Goal: Information Seeking & Learning: Find specific fact

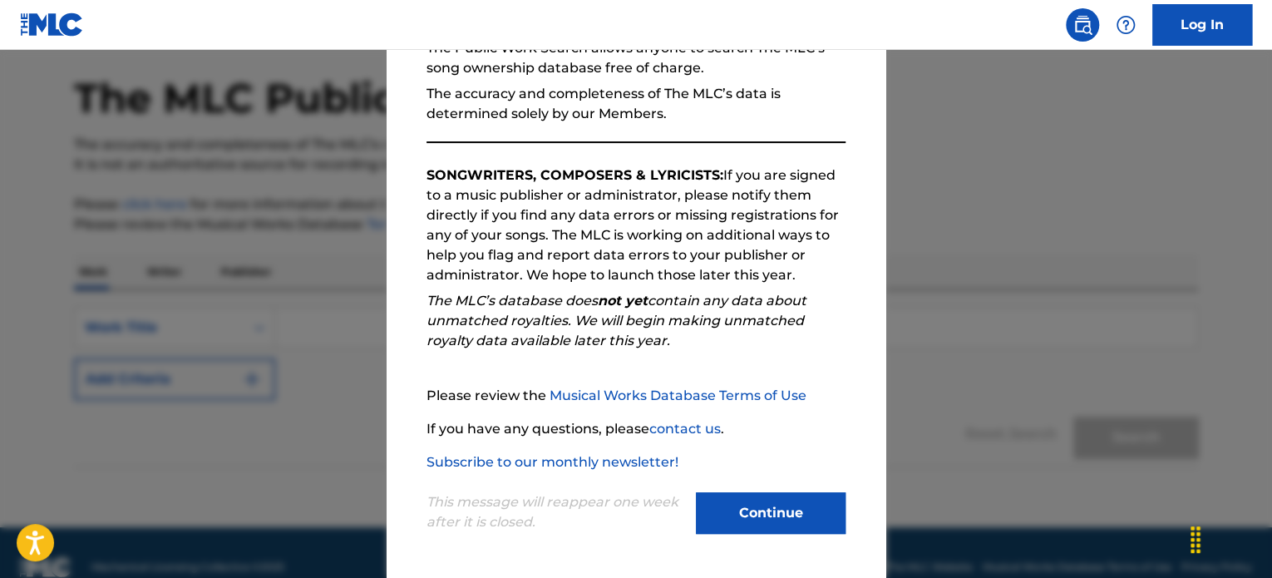
scroll to position [91, 0]
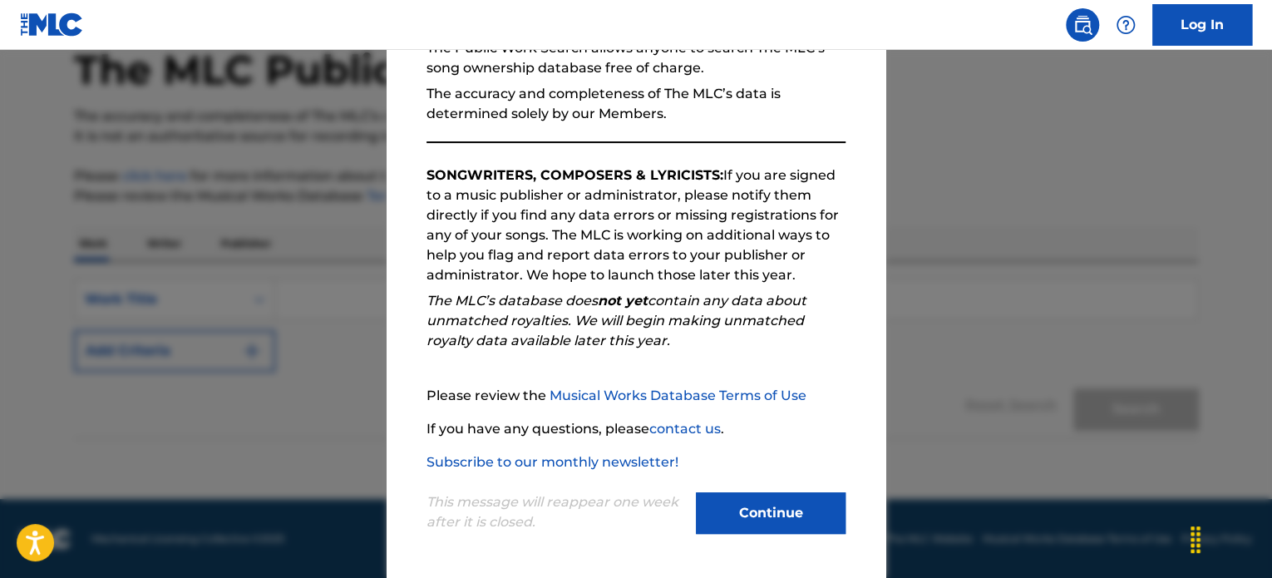
click at [722, 507] on button "Continue" at bounding box center [771, 513] width 150 height 42
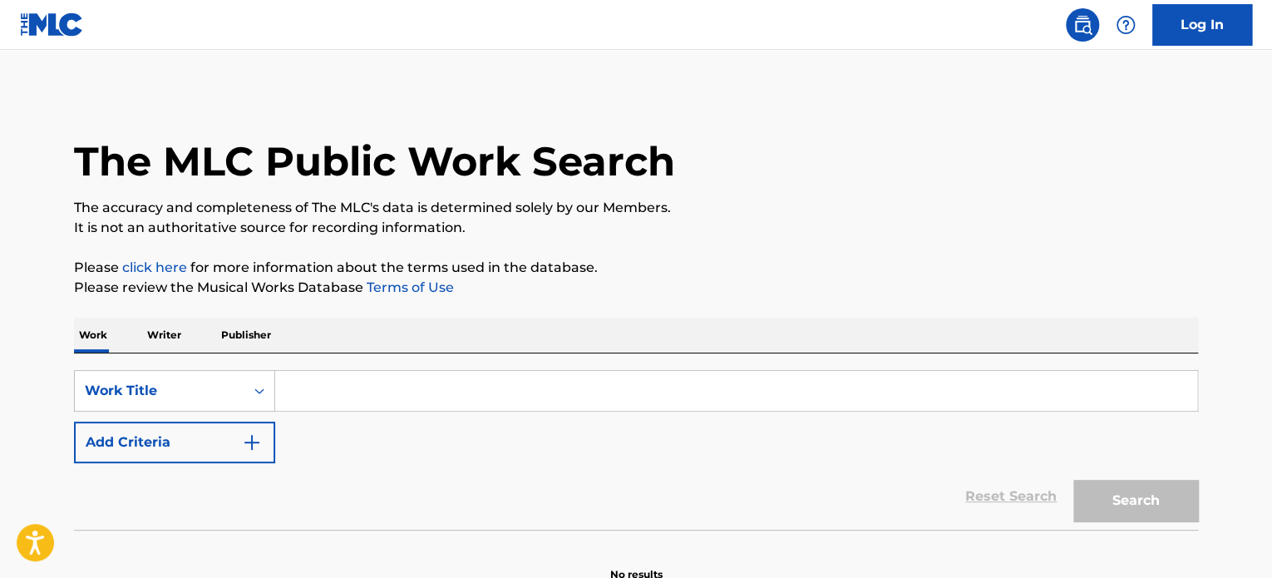
click at [329, 397] on input "Search Form" at bounding box center [736, 391] width 922 height 40
paste input "[PERSON_NAME]"
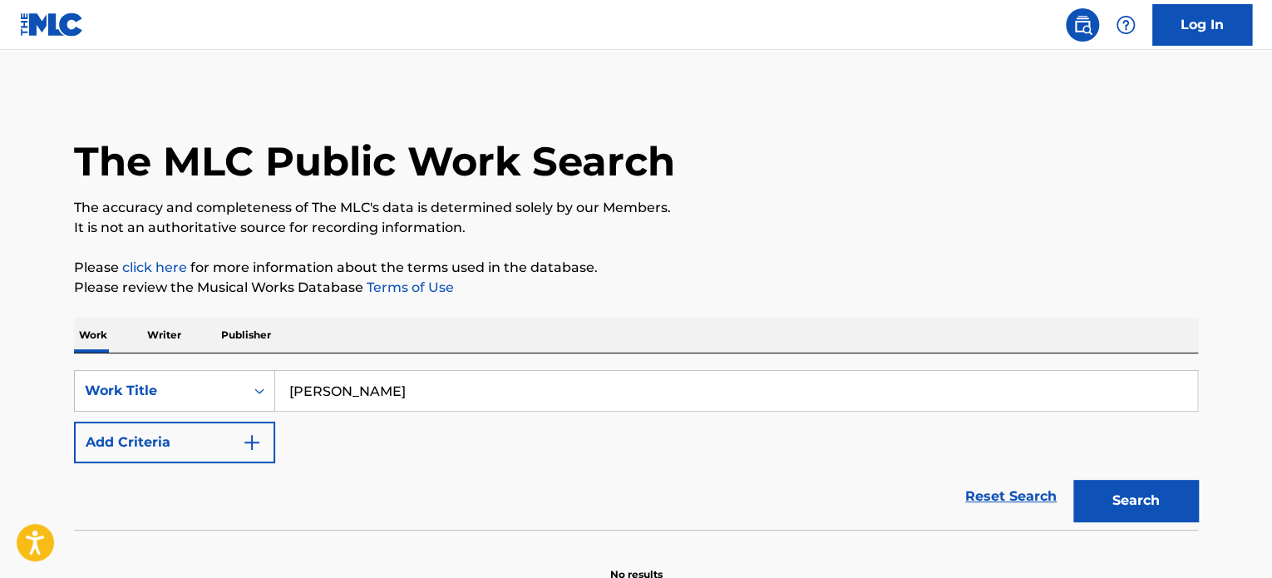
type input "[PERSON_NAME]"
click at [1073, 480] on button "Search" at bounding box center [1135, 501] width 125 height 42
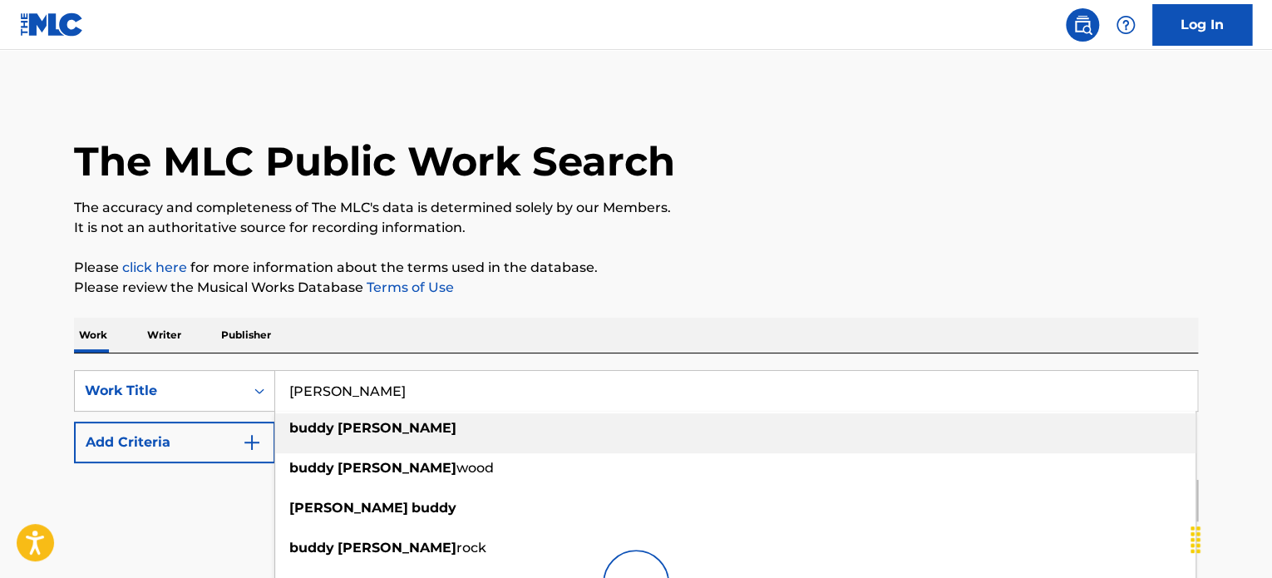
click at [822, 260] on p "Please click here for more information about the terms used in the database." at bounding box center [636, 268] width 1124 height 20
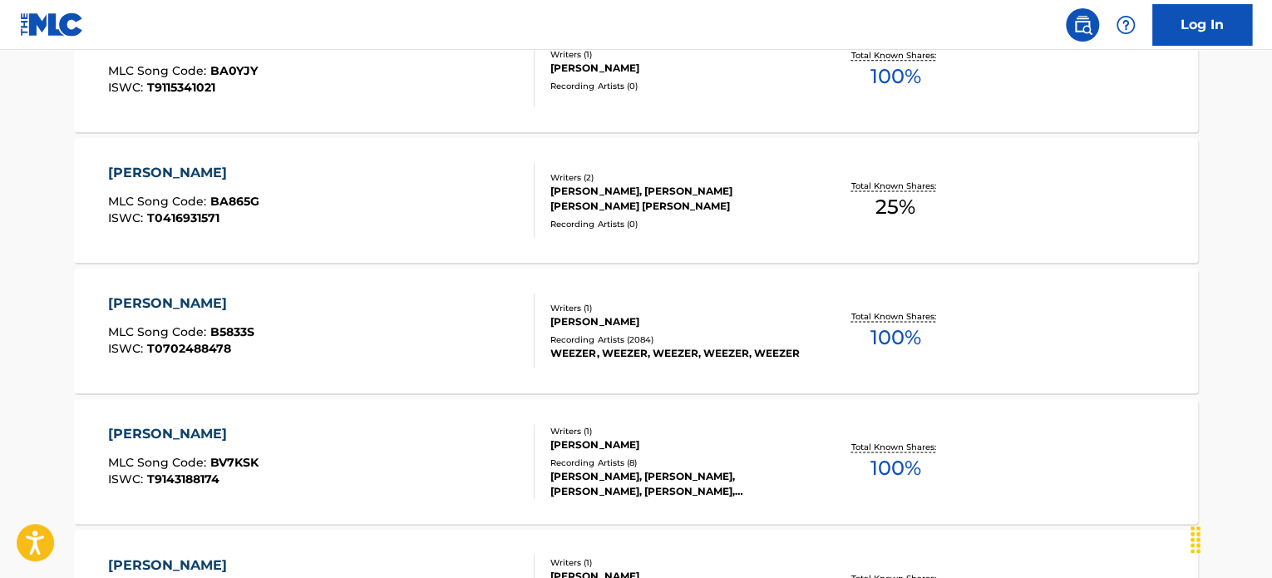
scroll to position [1081, 0]
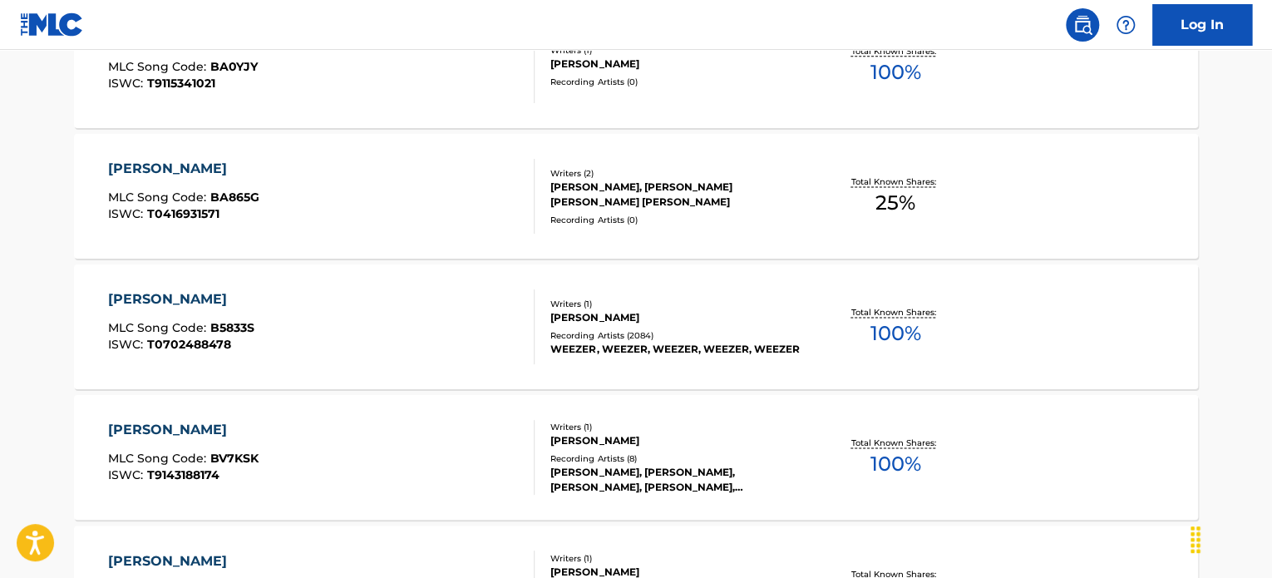
click at [678, 304] on div "Writers ( 1 )" at bounding box center [675, 304] width 251 height 12
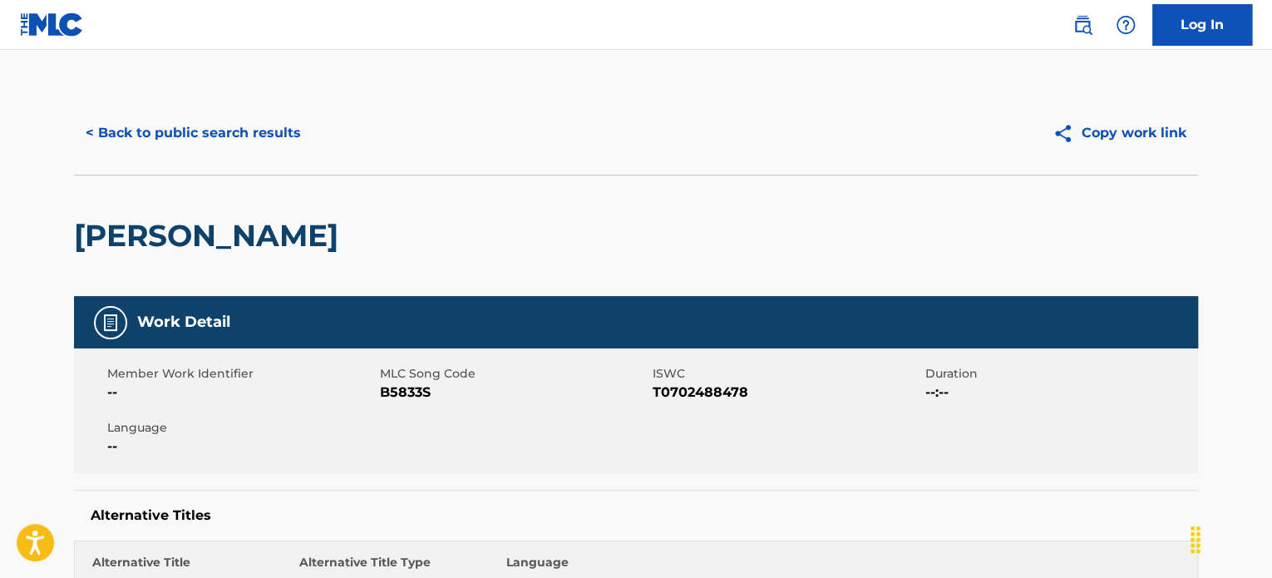
click at [156, 130] on button "< Back to public search results" at bounding box center [193, 133] width 239 height 42
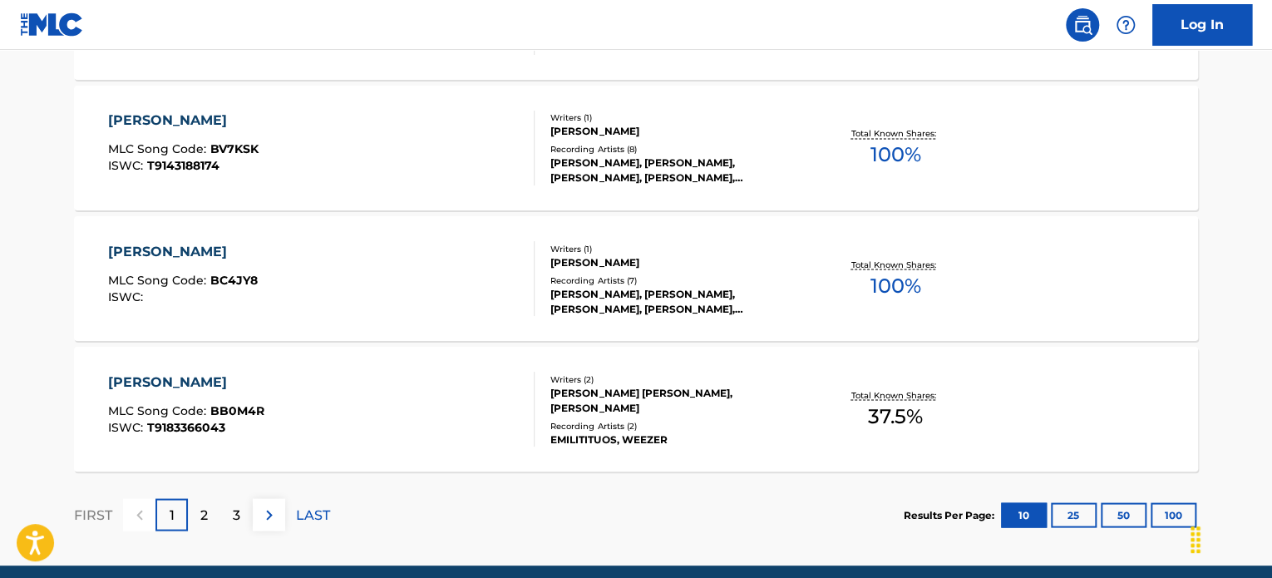
scroll to position [1457, 0]
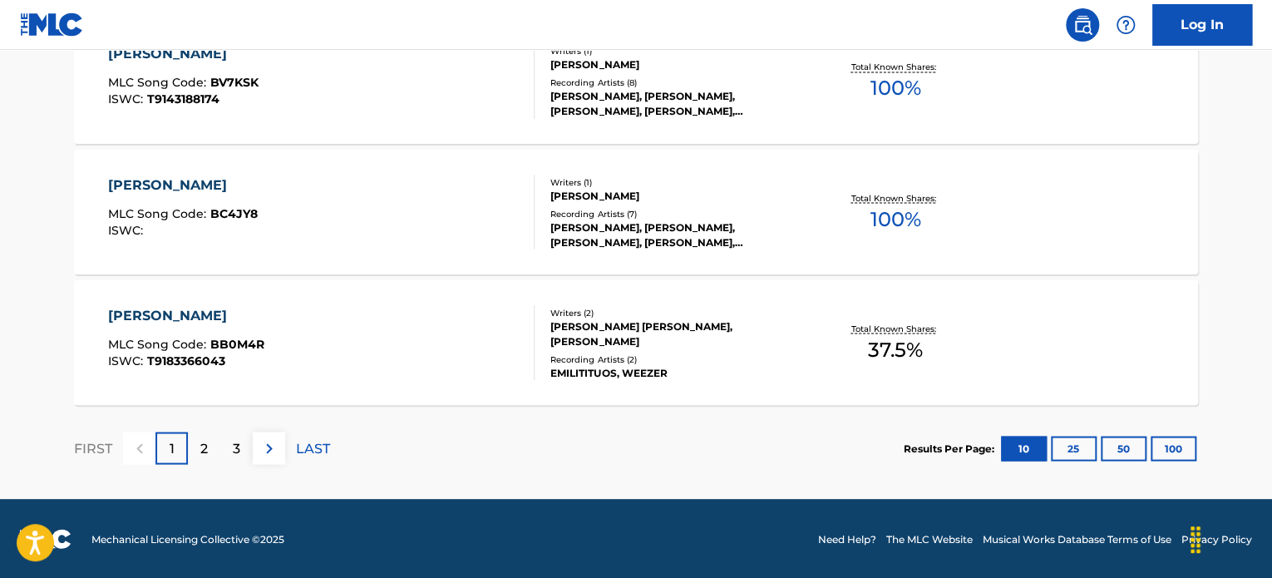
click at [200, 451] on p "2" at bounding box center [203, 448] width 7 height 20
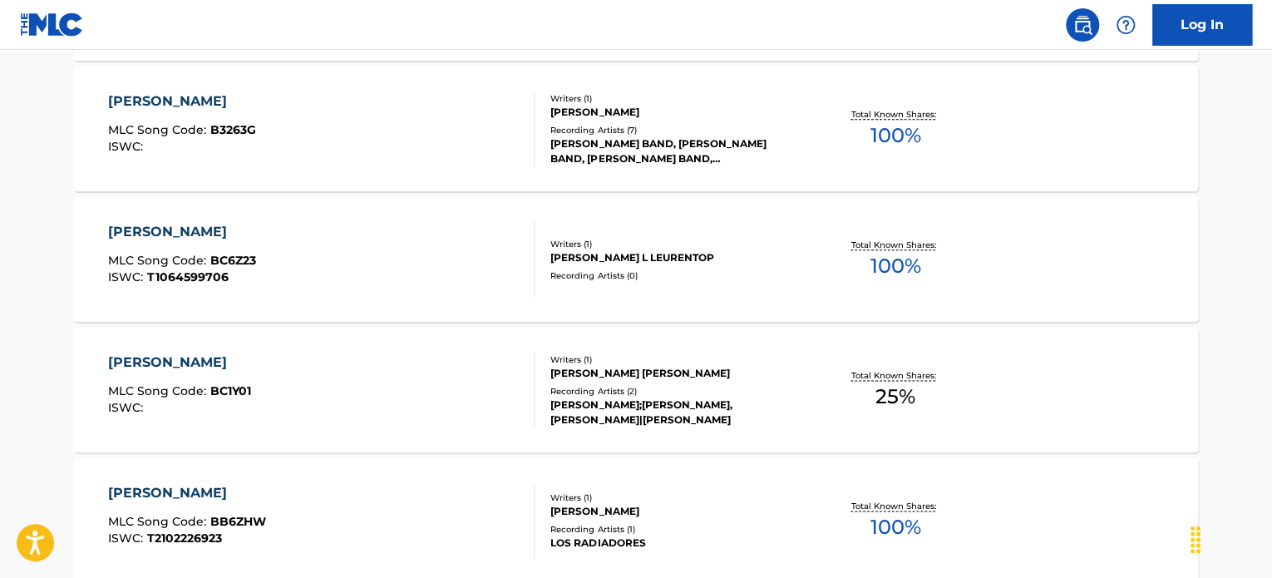
scroll to position [1041, 0]
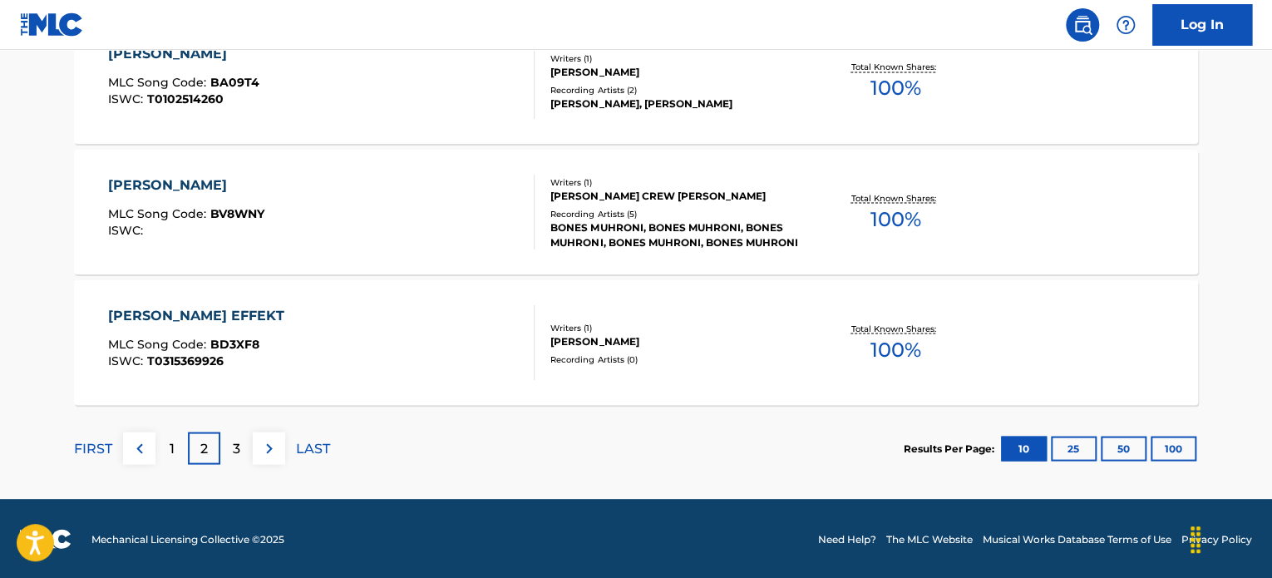
click at [226, 445] on div "3" at bounding box center [236, 448] width 32 height 32
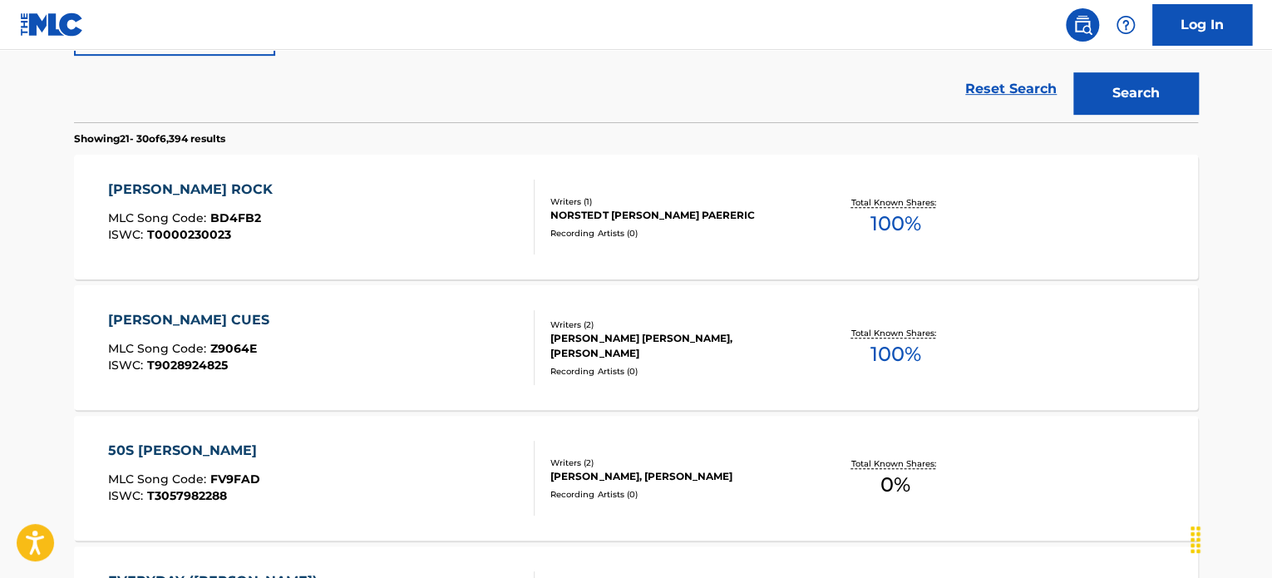
scroll to position [376, 0]
